Goal: Find specific page/section: Find specific page/section

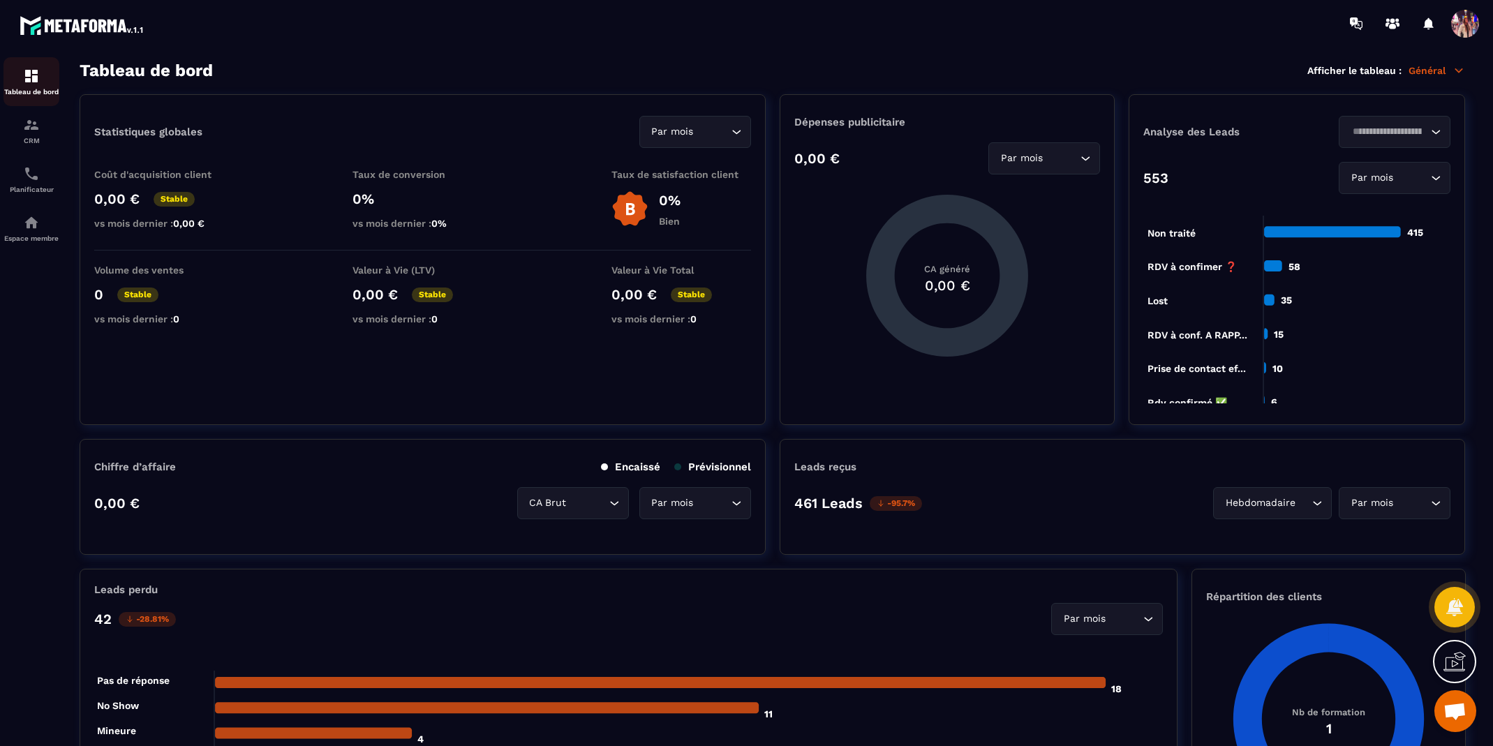
click at [36, 89] on p "Tableau de bord" at bounding box center [31, 92] width 56 height 8
click at [41, 129] on div "CRM" at bounding box center [31, 131] width 56 height 28
click at [31, 138] on p "CRM" at bounding box center [31, 141] width 56 height 8
click at [32, 121] on img at bounding box center [31, 125] width 17 height 17
